Goal: Communication & Community: Answer question/provide support

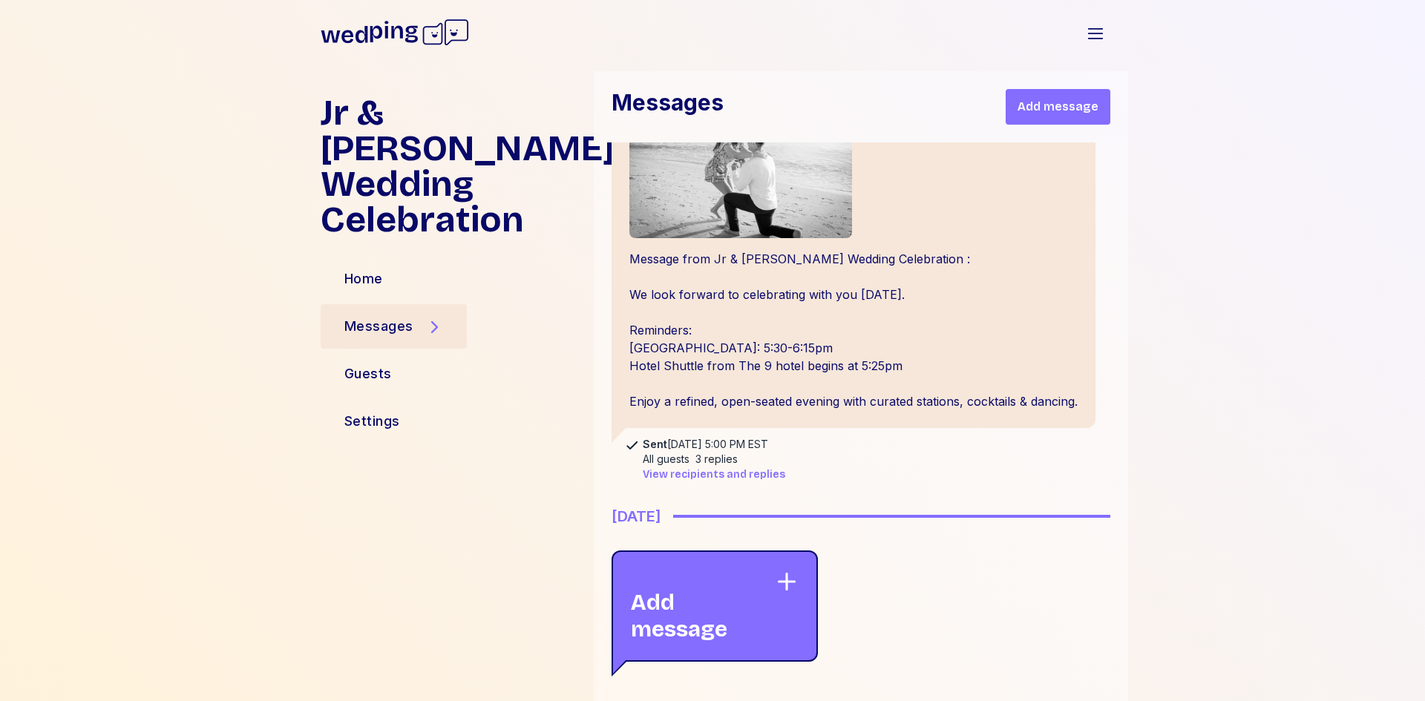
scroll to position [2043, 0]
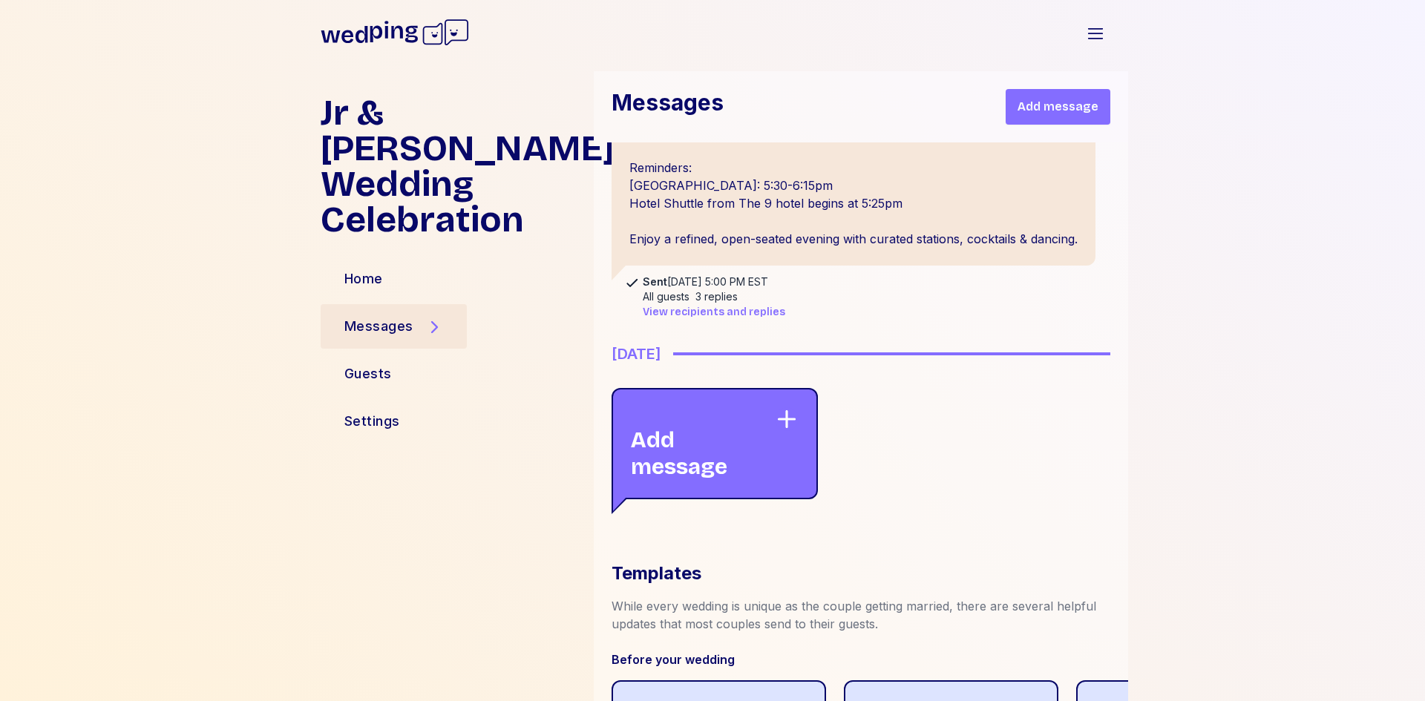
click at [741, 320] on span "View recipients and replies" at bounding box center [714, 312] width 143 height 15
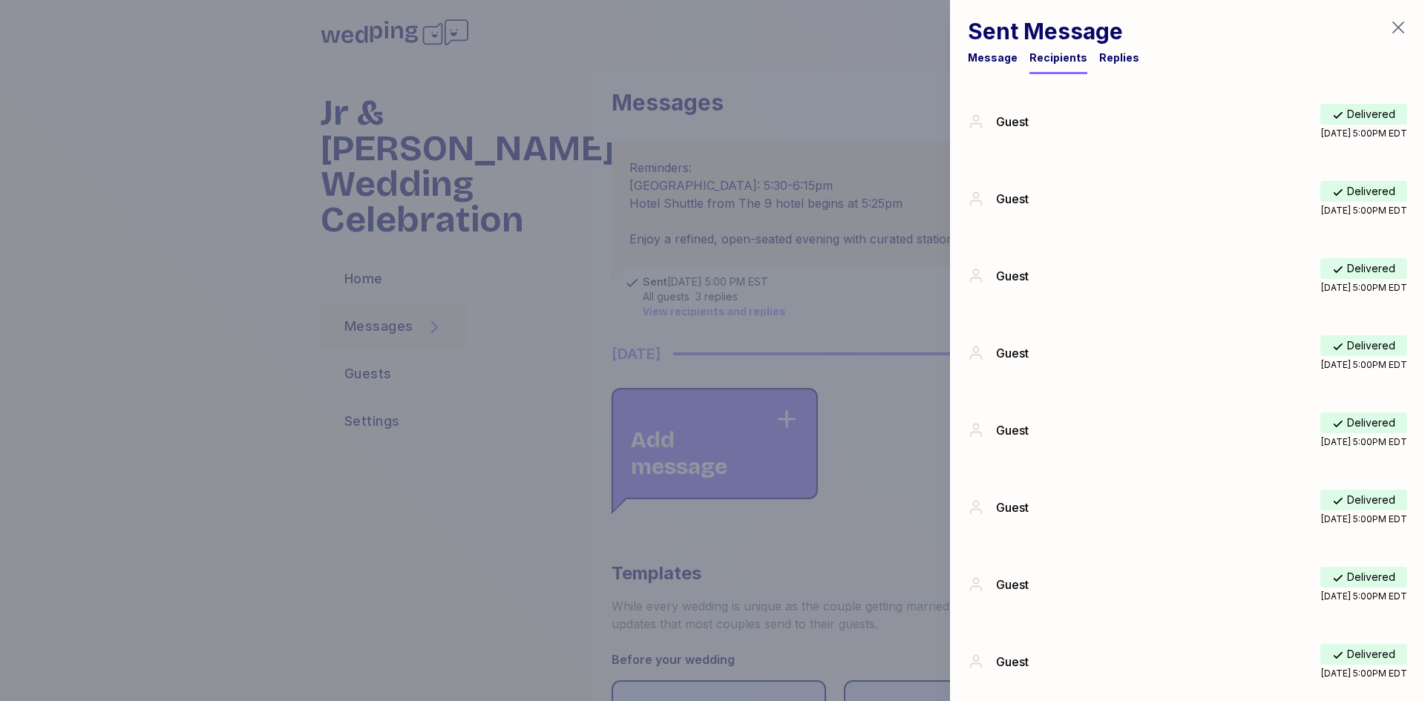
click at [1099, 55] on div "Replies" at bounding box center [1119, 57] width 40 height 15
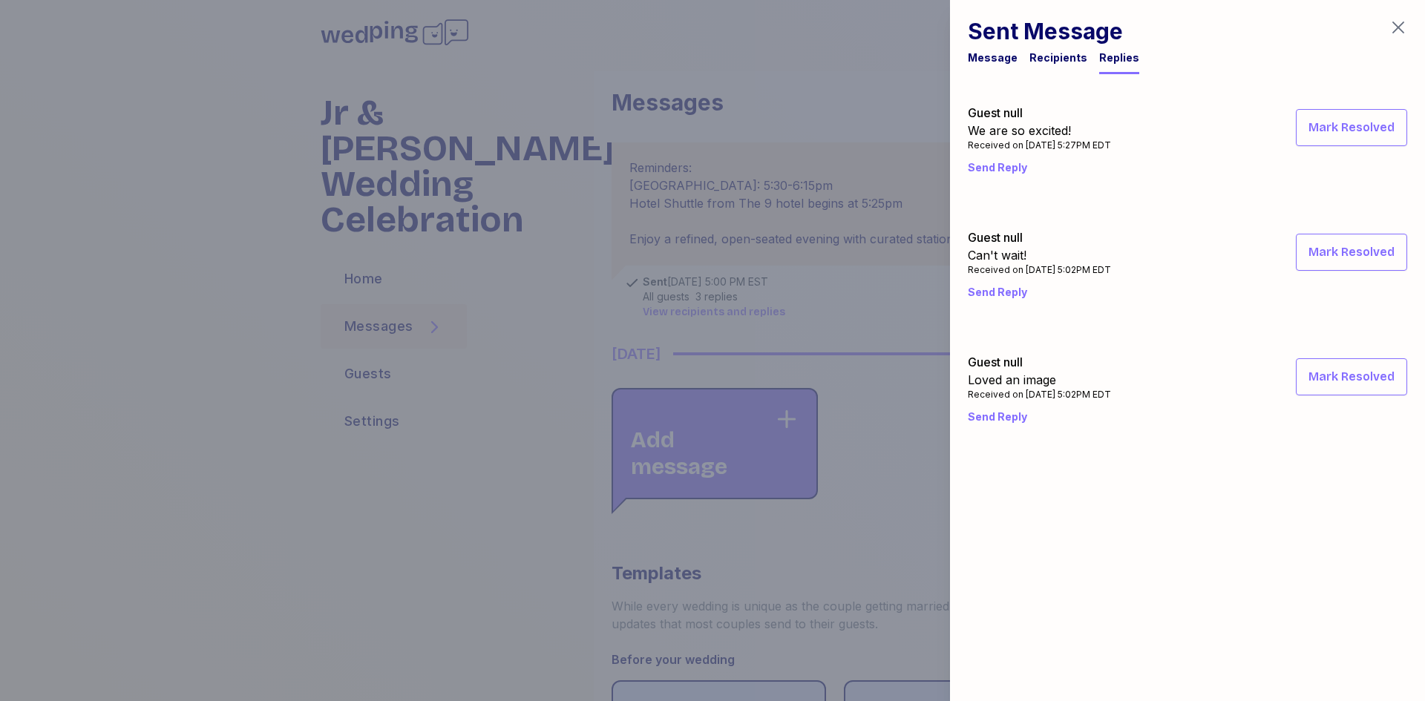
click at [877, 494] on div at bounding box center [712, 350] width 1425 height 701
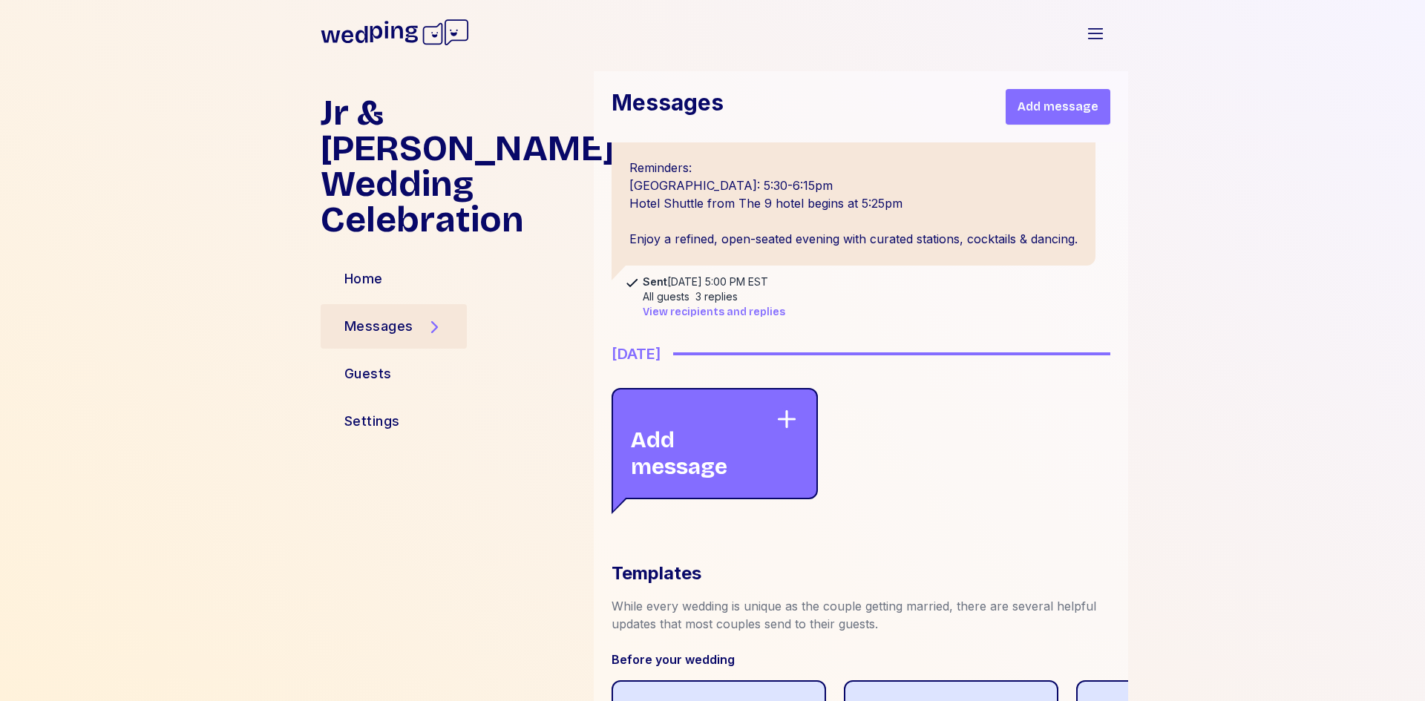
click at [697, 320] on span "View recipients and replies" at bounding box center [714, 312] width 143 height 15
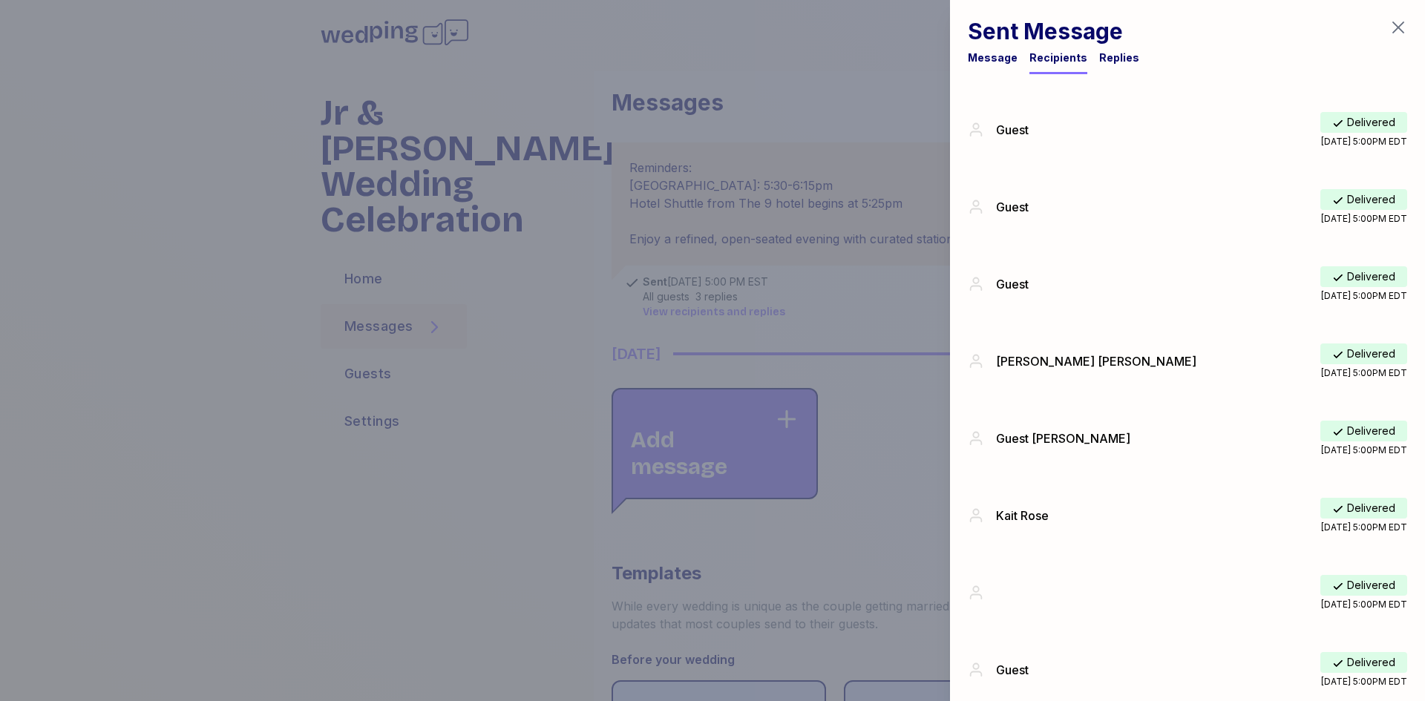
scroll to position [5238, 0]
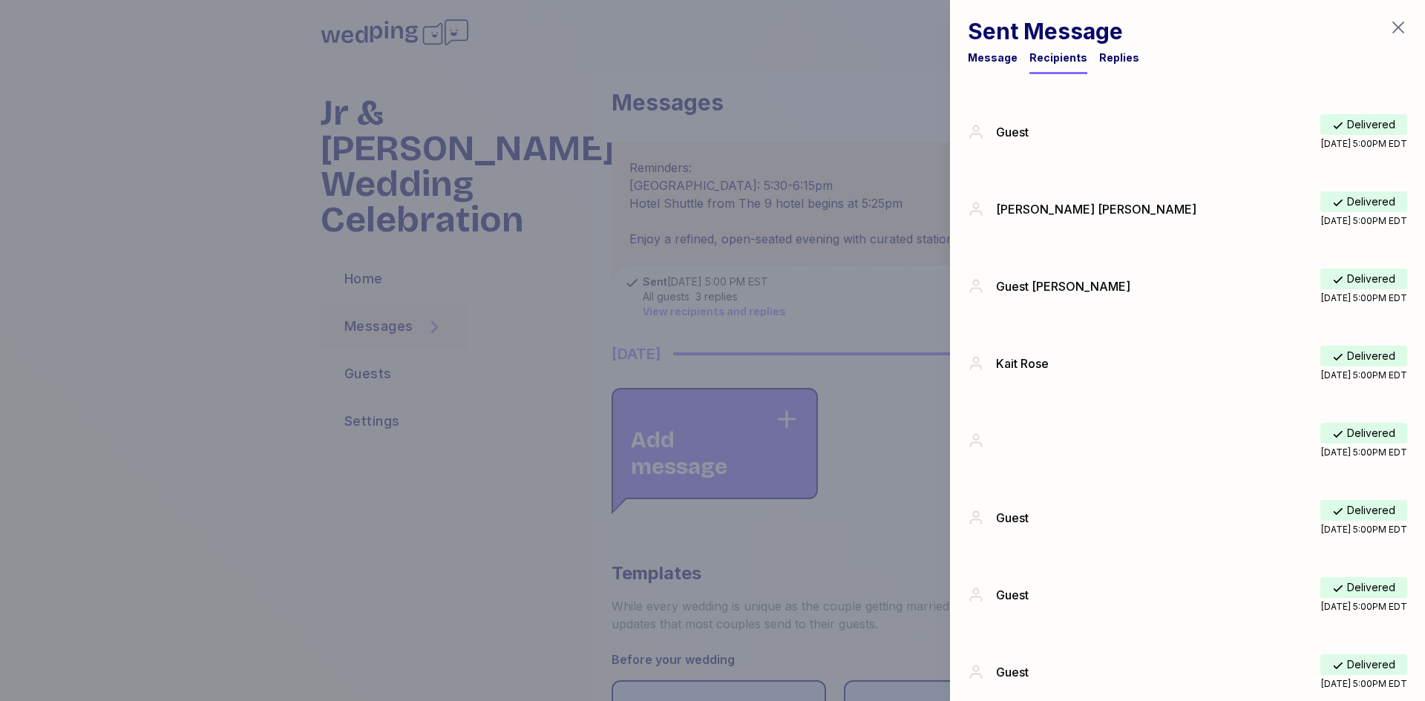
click at [1021, 445] on div "Delivered [DATE] 5:00PM EDT" at bounding box center [1201, 441] width 411 height 36
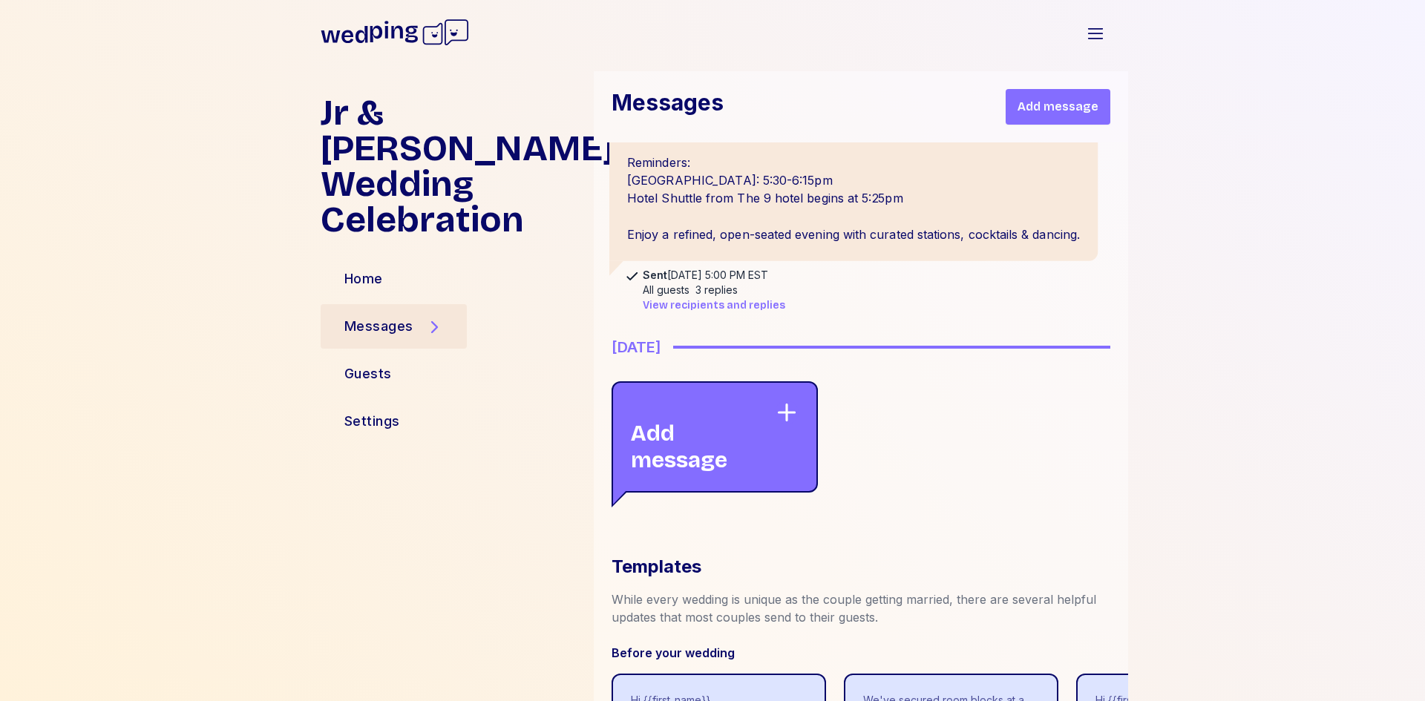
scroll to position [2150, 0]
drag, startPoint x: 634, startPoint y: 226, endPoint x: 660, endPoint y: 231, distance: 26.4
click at [660, 266] on div "Sent Fri, Oct 10, 2025, 5:00 PM EST All guests 3 replies View recipients and re…" at bounding box center [874, 288] width 499 height 45
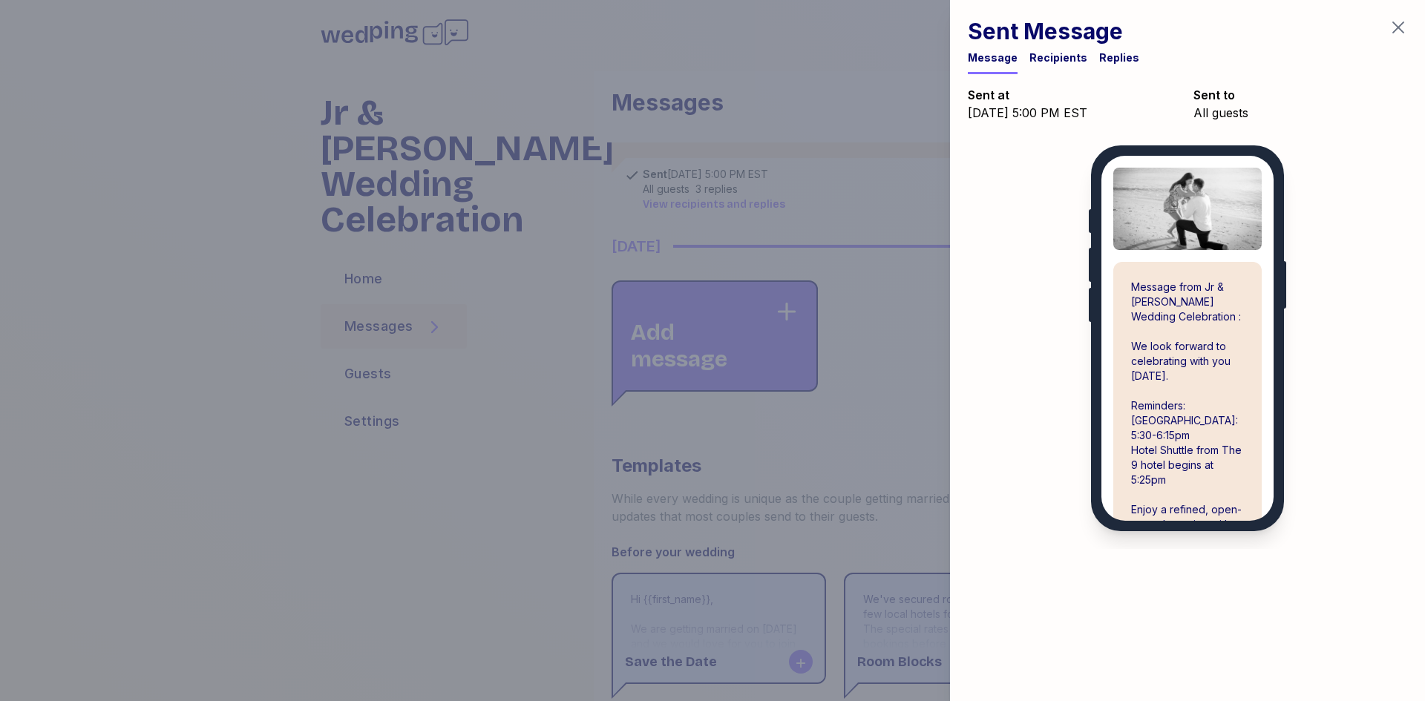
click at [661, 231] on div at bounding box center [712, 350] width 1425 height 701
